Goal: Task Accomplishment & Management: Use online tool/utility

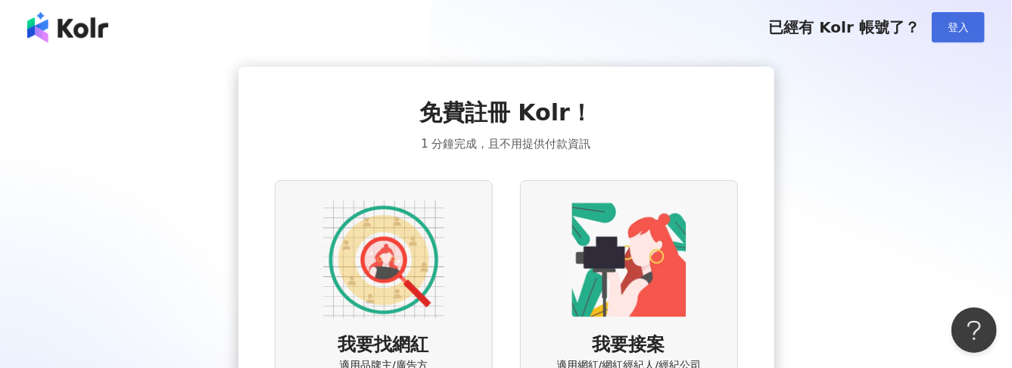
click at [973, 15] on button "登入" at bounding box center [958, 27] width 53 height 30
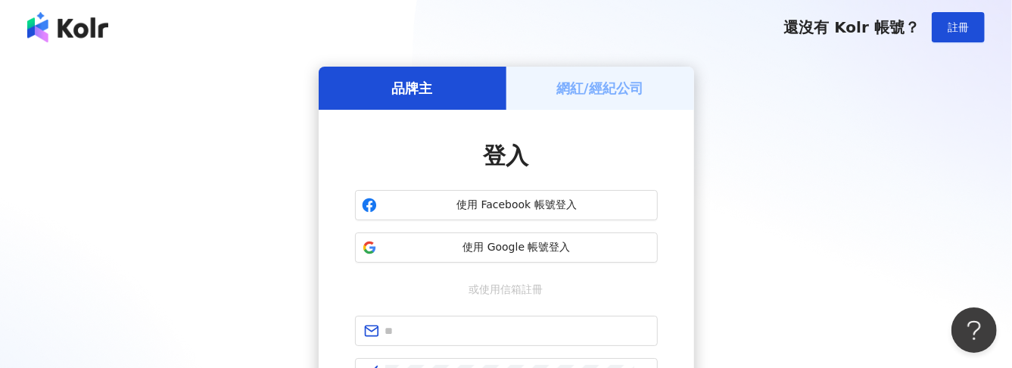
click at [618, 79] on h5 "網紅/經紀公司" at bounding box center [599, 88] width 87 height 19
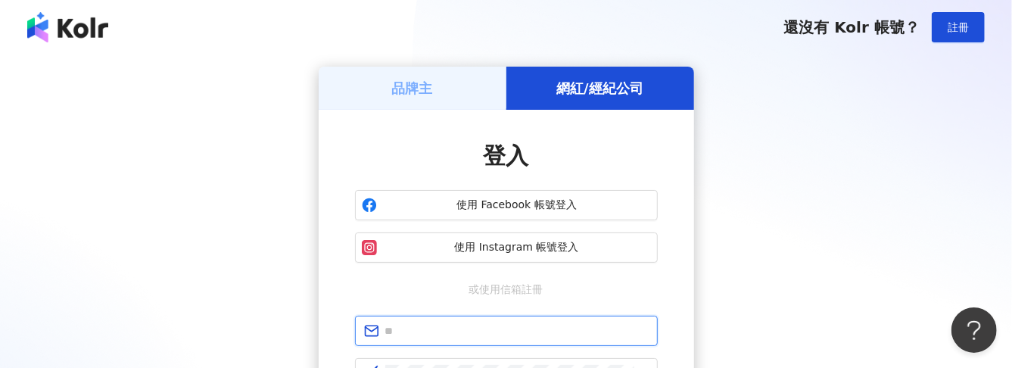
click at [492, 336] on input "text" at bounding box center [516, 330] width 263 height 17
type input "**********"
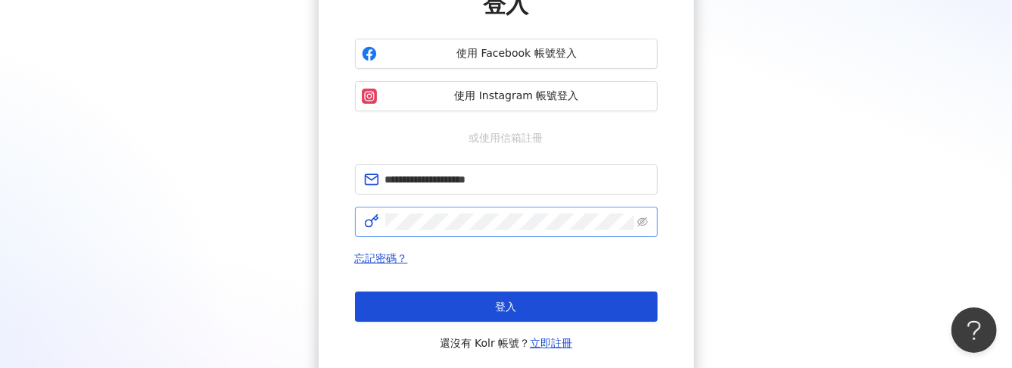
click at [449, 235] on span at bounding box center [506, 222] width 303 height 30
click button "登入" at bounding box center [506, 306] width 303 height 30
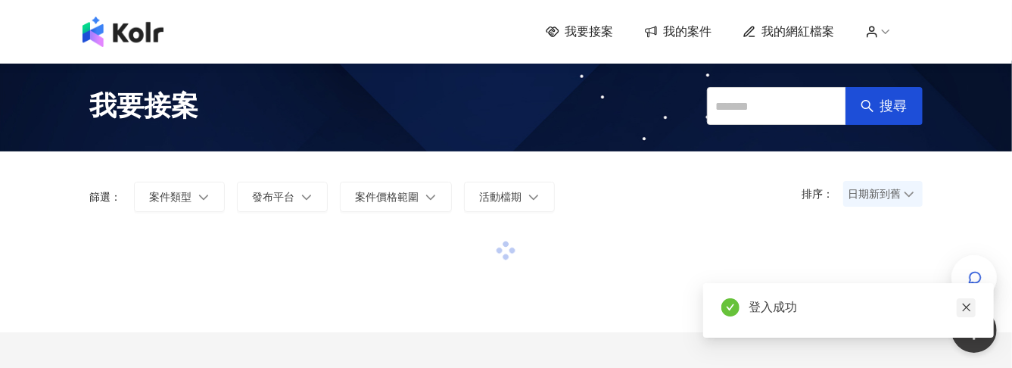
click at [966, 311] on icon "close" at bounding box center [966, 307] width 11 height 11
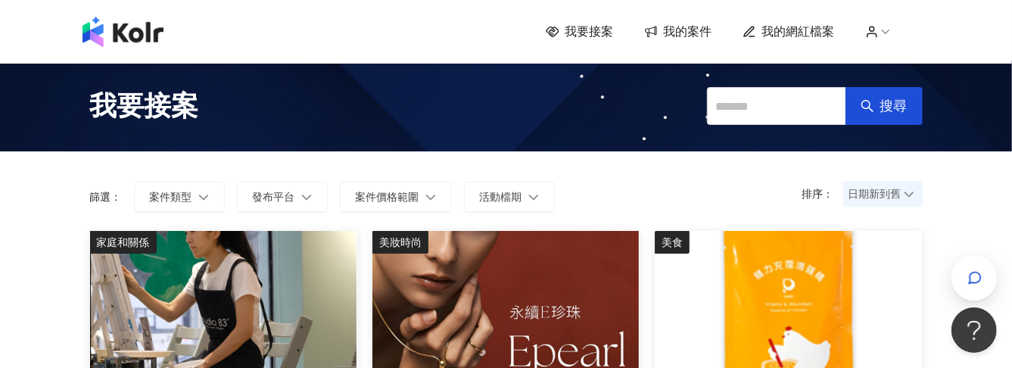
click at [677, 38] on span "我的案件" at bounding box center [688, 31] width 48 height 17
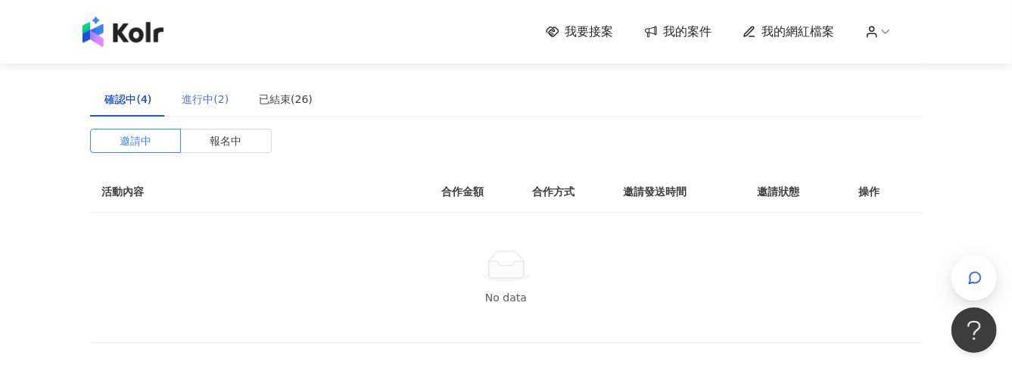
click at [227, 93] on div "進行中(2)" at bounding box center [205, 99] width 77 height 35
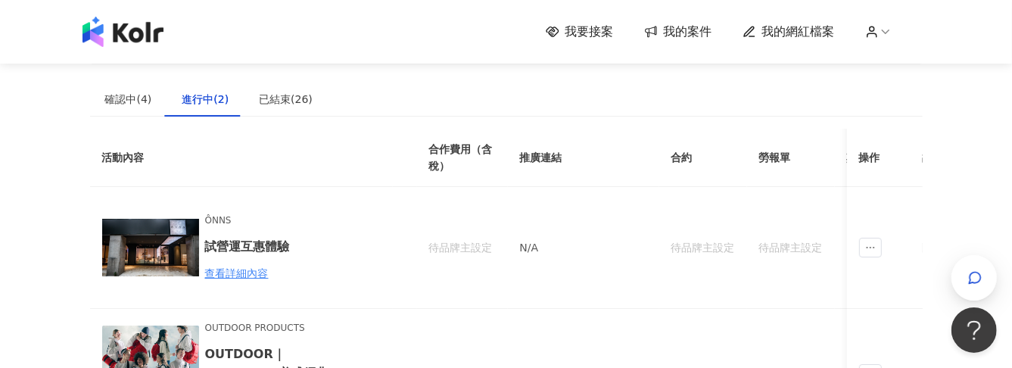
click at [164, 90] on div "確認中(4)" at bounding box center [128, 99] width 77 height 35
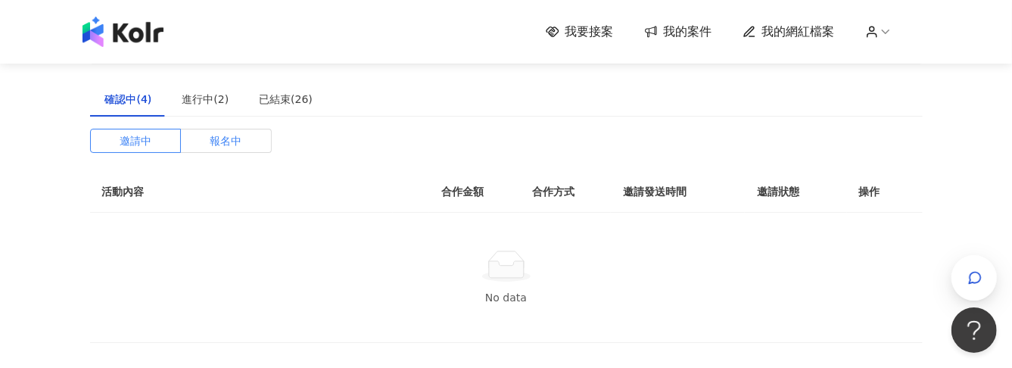
click at [256, 144] on label "報名中" at bounding box center [226, 141] width 91 height 24
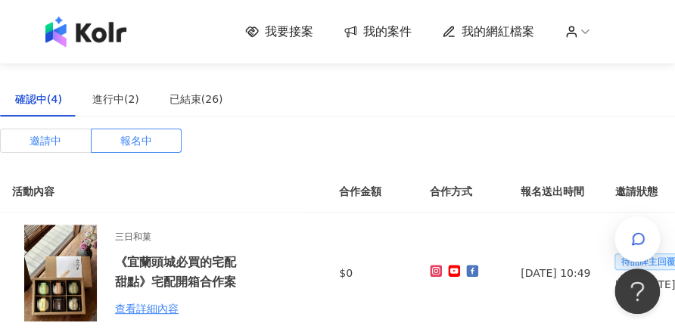
click at [78, 145] on label "邀請中" at bounding box center [46, 141] width 92 height 24
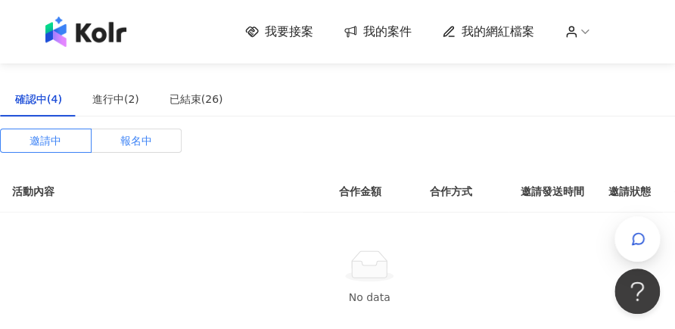
click at [124, 149] on span "報名中" at bounding box center [136, 140] width 32 height 23
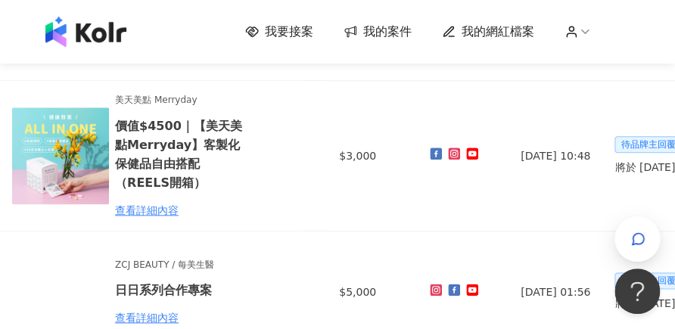
scroll to position [403, 0]
